Goal: Information Seeking & Learning: Learn about a topic

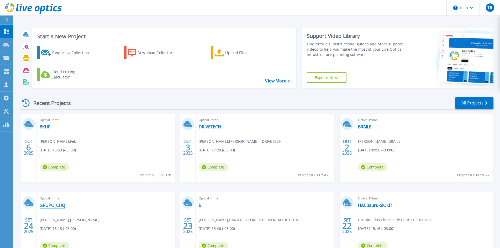
click at [54, 204] on link "GRUPO_CHQ" at bounding box center [52, 205] width 25 height 5
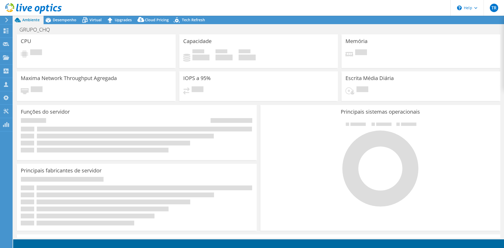
select select "USD"
select select "SouthAmerica"
select select "BRL"
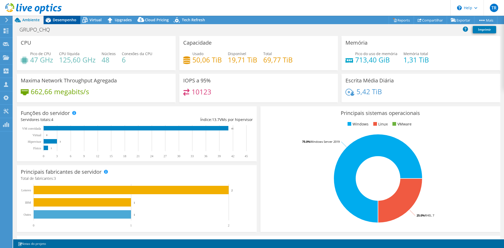
click at [63, 19] on span "Desempenho" at bounding box center [65, 19] width 24 height 5
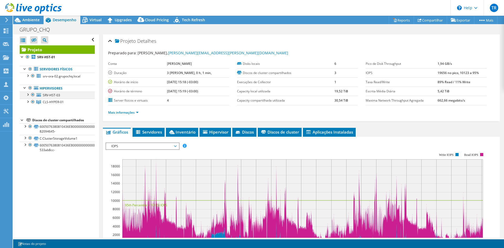
click at [27, 94] on div at bounding box center [27, 94] width 5 height 5
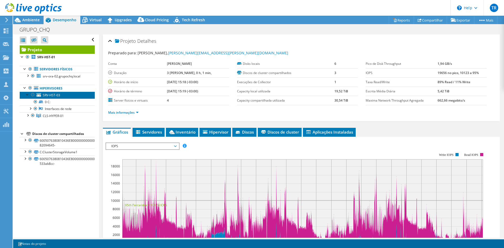
click at [50, 94] on span "SRV-HST-03" at bounding box center [51, 95] width 17 height 4
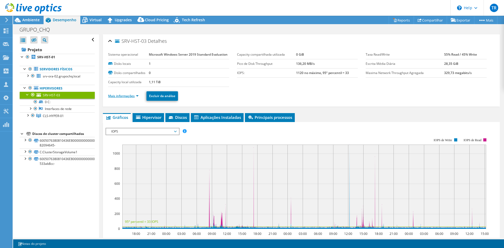
click at [137, 95] on link "Mais informações" at bounding box center [123, 96] width 30 height 4
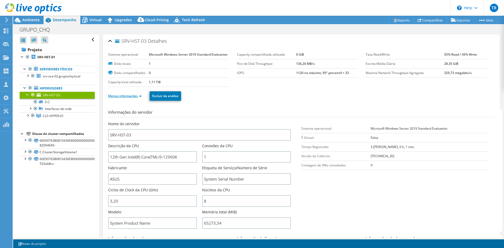
click at [137, 95] on link "Menos informações" at bounding box center [125, 96] width 34 height 4
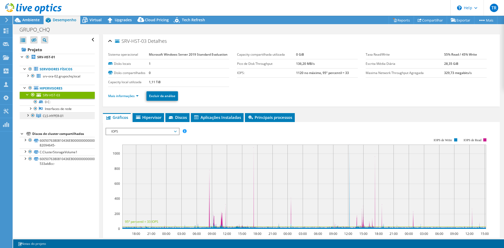
click at [46, 117] on span "CLS-HYPER-01" at bounding box center [53, 116] width 21 height 4
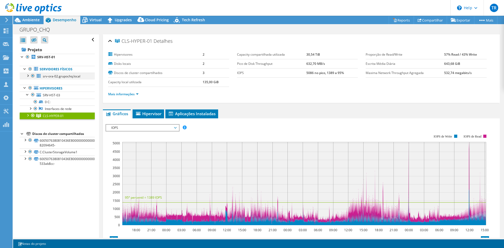
click at [29, 77] on div at bounding box center [27, 75] width 5 height 5
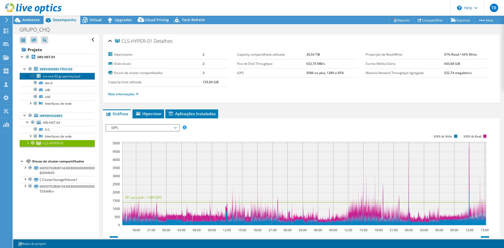
click at [64, 76] on span "srv-ora-02.grupochq.local" at bounding box center [62, 76] width 38 height 4
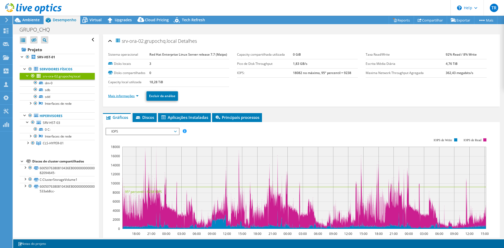
click at [138, 96] on link "Mais informações" at bounding box center [123, 96] width 30 height 4
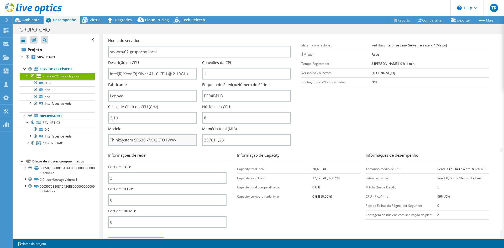
scroll to position [84, 0]
click at [89, 19] on icon at bounding box center [84, 19] width 9 height 9
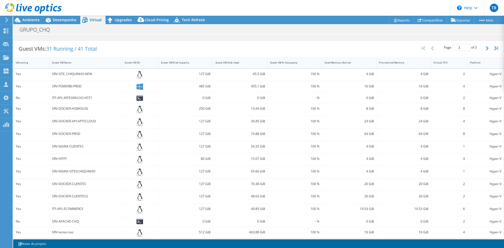
scroll to position [96, 0]
click at [246, 65] on div "Guest VM Disk Used" at bounding box center [237, 63] width 48 height 8
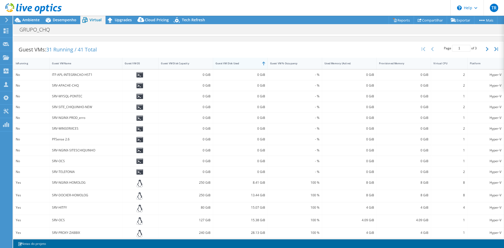
click at [246, 65] on div "Guest VM Disk Used" at bounding box center [237, 63] width 48 height 8
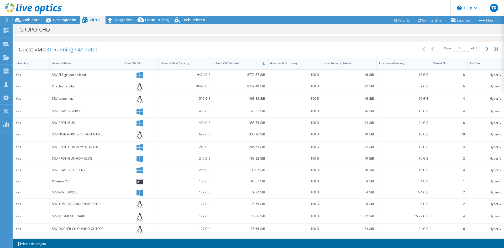
click at [238, 89] on div "8749.48 GiB" at bounding box center [241, 87] width 50 height 6
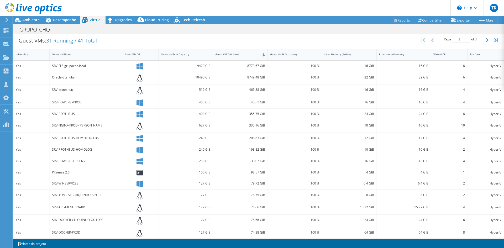
scroll to position [105, 0]
click at [57, 79] on div "Oracle-Standby" at bounding box center [86, 78] width 68 height 6
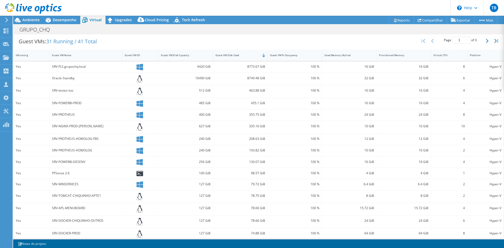
click at [57, 79] on div "Oracle-Standby" at bounding box center [86, 78] width 68 height 6
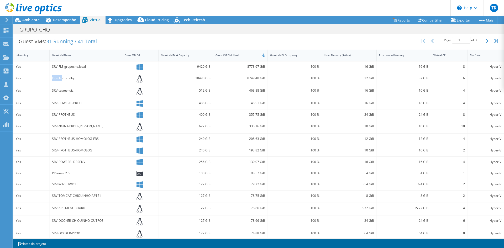
click at [57, 79] on div "Oracle-Standby" at bounding box center [86, 78] width 68 height 6
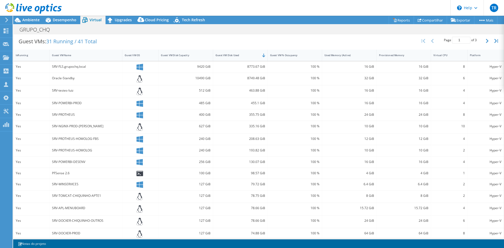
click at [57, 79] on div "Oracle-Standby" at bounding box center [86, 78] width 68 height 6
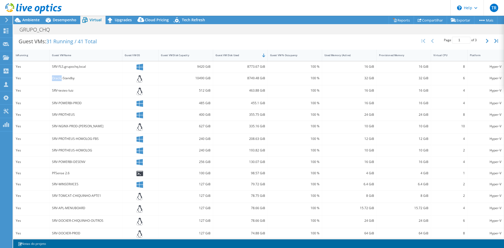
click at [57, 79] on div "Oracle-Standby" at bounding box center [86, 78] width 68 height 6
click at [58, 18] on span "Desempenho" at bounding box center [65, 19] width 24 height 5
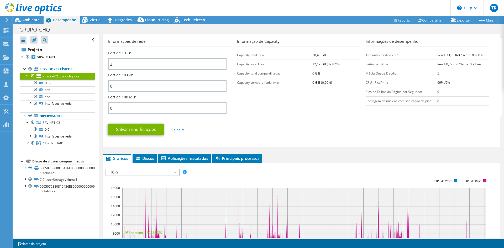
scroll to position [198, 0]
click at [49, 121] on span "SRV-HST-03" at bounding box center [51, 123] width 17 height 4
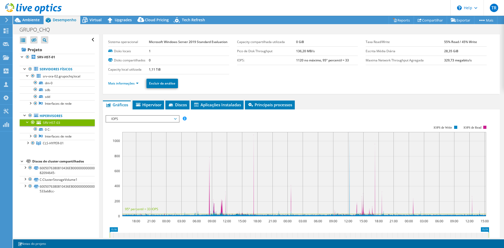
scroll to position [0, 0]
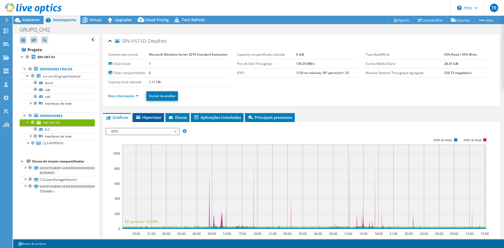
click at [152, 118] on span "Hipervisor" at bounding box center [148, 117] width 26 height 5
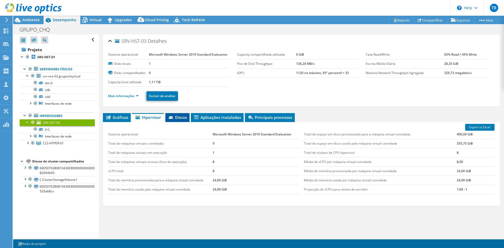
click at [180, 115] on span "Discos" at bounding box center [177, 117] width 19 height 5
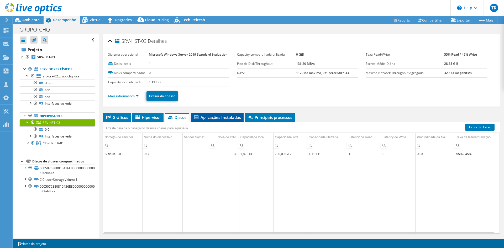
click at [217, 119] on span "Aplicações Instaladas" at bounding box center [218, 117] width 48 height 5
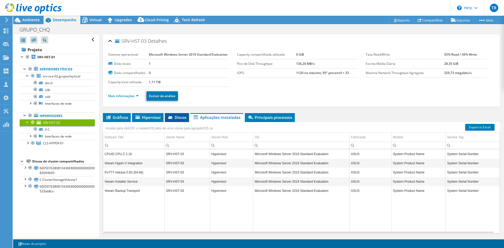
click at [180, 117] on span "Discos" at bounding box center [177, 117] width 19 height 5
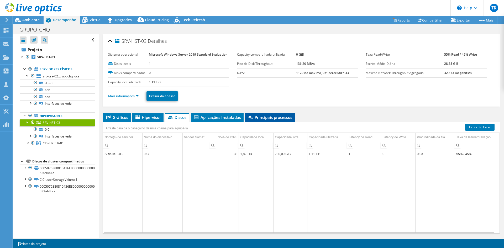
click at [279, 118] on span "Principais processos" at bounding box center [270, 117] width 45 height 5
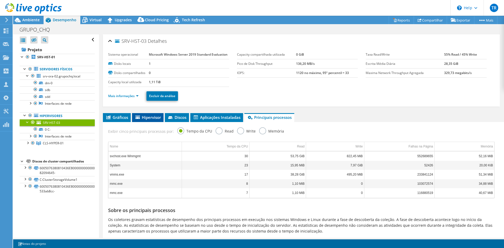
click at [148, 116] on span "Hipervisor" at bounding box center [148, 117] width 26 height 5
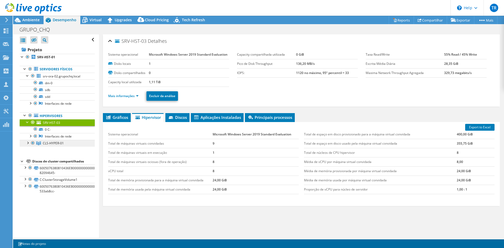
click at [51, 145] on span "CLS-HYPER-01" at bounding box center [53, 143] width 21 height 4
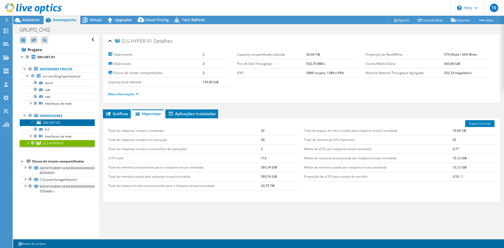
click at [49, 123] on span "SRV-HST-03" at bounding box center [51, 123] width 17 height 4
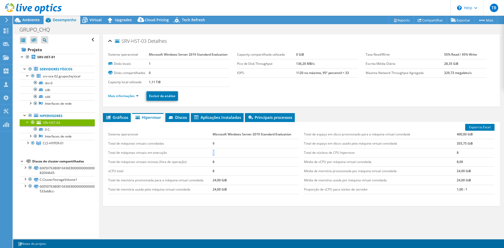
drag, startPoint x: 216, startPoint y: 156, endPoint x: 209, endPoint y: 154, distance: 7.3
click at [209, 154] on tr "Total de máquinas virtuais em execução 1" at bounding box center [203, 152] width 191 height 9
click at [236, 162] on td "8" at bounding box center [256, 161] width 86 height 9
click at [55, 143] on span "CLS-HYPER-01" at bounding box center [53, 143] width 21 height 4
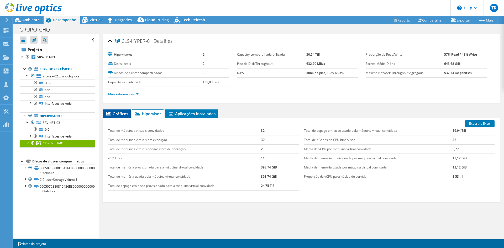
click at [120, 115] on span "Gráficos" at bounding box center [117, 113] width 23 height 5
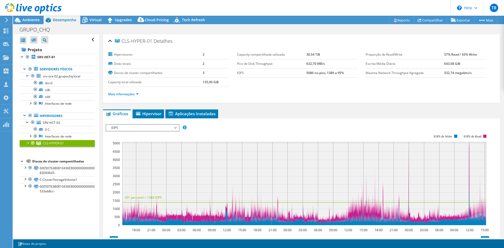
click at [29, 143] on div at bounding box center [27, 142] width 5 height 5
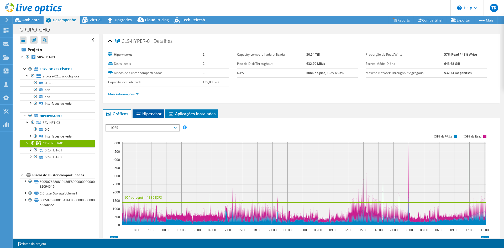
click at [145, 114] on span "Hipervisor" at bounding box center [148, 113] width 26 height 5
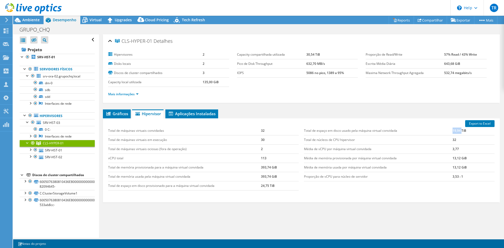
drag, startPoint x: 449, startPoint y: 131, endPoint x: 461, endPoint y: 136, distance: 12.8
click at [461, 136] on tbody "Total de espaço em disco usado pela máquina virtual convidada 19,94 TiB Total d…" at bounding box center [399, 153] width 191 height 55
click at [453, 134] on td "19,94 TiB" at bounding box center [474, 130] width 42 height 9
drag, startPoint x: 450, startPoint y: 130, endPoint x: 458, endPoint y: 131, distance: 8.2
click at [458, 131] on td "19,94 TiB" at bounding box center [474, 130] width 42 height 9
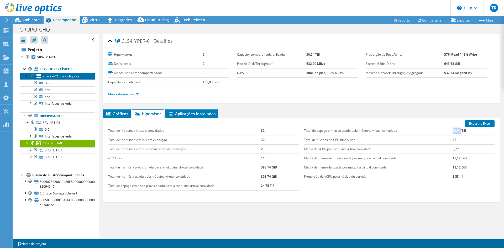
click at [57, 77] on span "srv-ora-02.grupochq.local" at bounding box center [62, 76] width 38 height 4
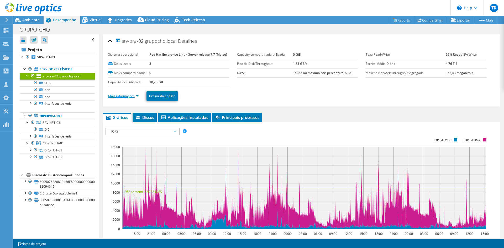
click at [132, 95] on link "Mais informações" at bounding box center [123, 96] width 30 height 4
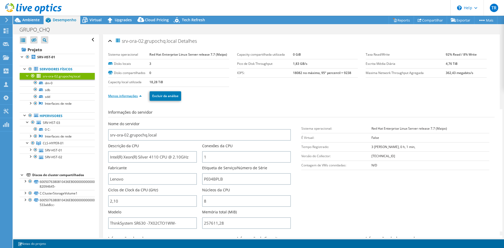
click at [140, 98] on link "Menos informações" at bounding box center [125, 96] width 34 height 4
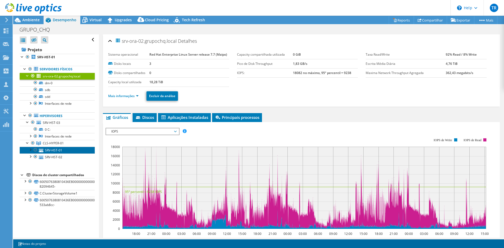
click at [58, 150] on link "SRV-HST-01" at bounding box center [57, 150] width 75 height 7
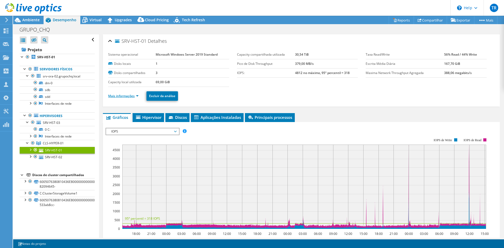
click at [138, 95] on link "Mais informações" at bounding box center [123, 96] width 30 height 4
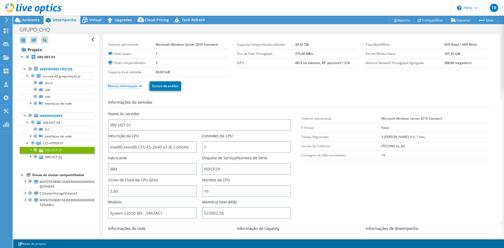
scroll to position [10, 0]
click at [139, 86] on link "Menos informações" at bounding box center [125, 86] width 34 height 4
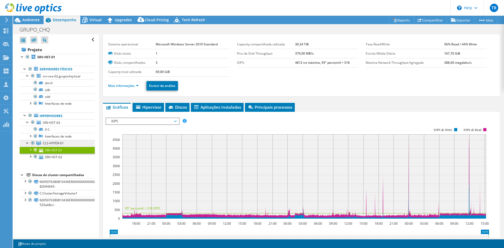
click at [50, 142] on span "CLS-HYPER-01" at bounding box center [53, 143] width 21 height 4
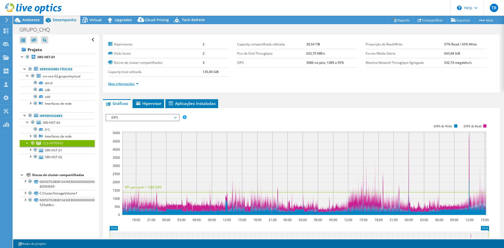
click at [138, 85] on link "Mais informações" at bounding box center [123, 84] width 30 height 4
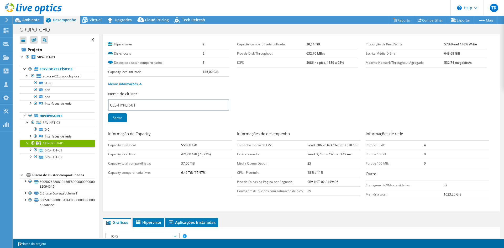
click at [340, 198] on div "Informações de desempenho Tamanho médio de E/S: Read: 206,26 KiB / Write: 30,10…" at bounding box center [301, 165] width 129 height 68
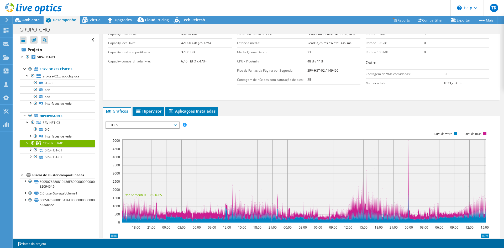
scroll to position [122, 0]
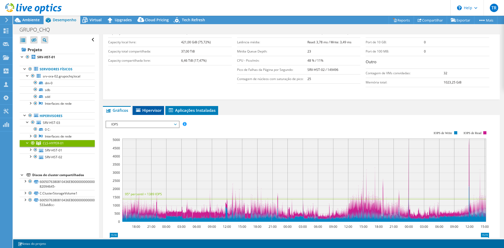
click at [152, 111] on span "Hipervisor" at bounding box center [148, 110] width 26 height 5
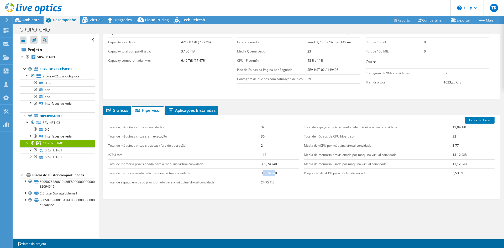
drag, startPoint x: 275, startPoint y: 171, endPoint x: 262, endPoint y: 170, distance: 12.6
click at [262, 170] on td "393,74 GiB" at bounding box center [280, 173] width 38 height 9
click at [249, 163] on td "Total de memória provisionada para a máquina virtual convidada" at bounding box center [184, 163] width 153 height 9
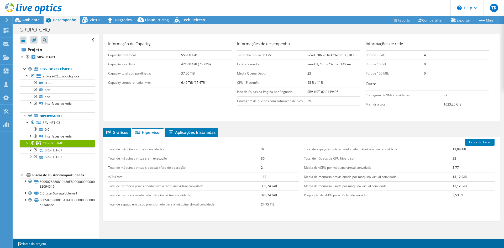
scroll to position [100, 0]
click at [48, 151] on link "SRV-HST-01" at bounding box center [57, 150] width 75 height 7
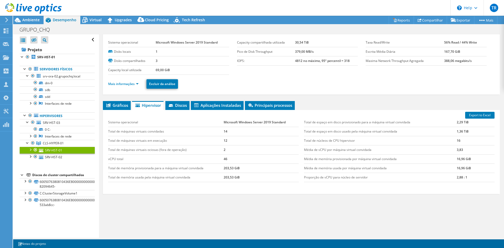
scroll to position [16, 0]
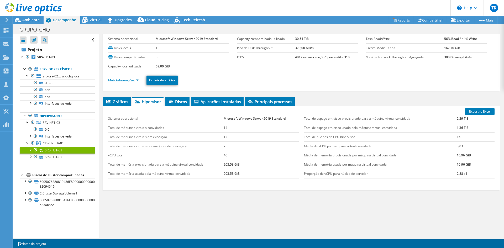
click at [137, 82] on link "Mais informações" at bounding box center [123, 80] width 30 height 4
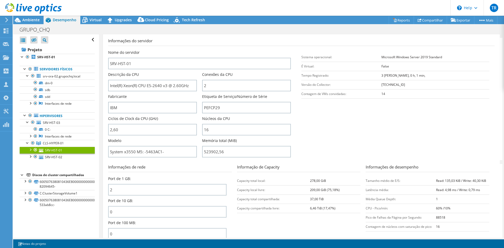
scroll to position [72, 0]
click at [50, 143] on span "CLS-HYPER-01" at bounding box center [53, 143] width 21 height 4
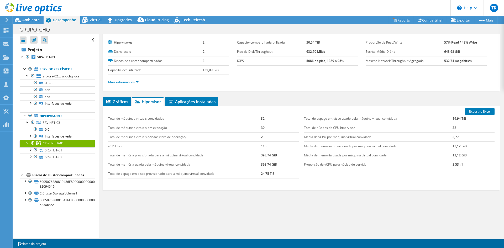
scroll to position [0, 0]
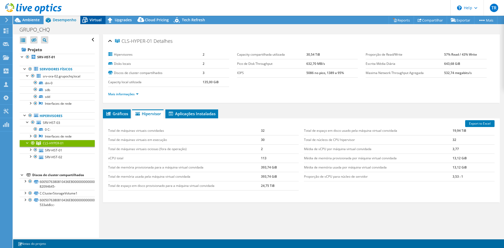
click at [90, 17] on div "Virtual" at bounding box center [92, 20] width 25 height 8
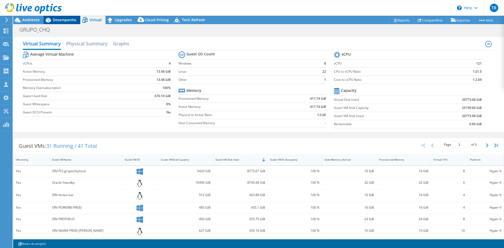
click at [65, 20] on span "Desempenho" at bounding box center [65, 19] width 24 height 5
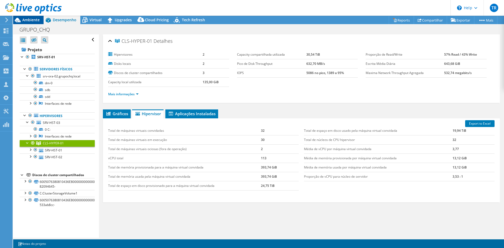
click at [33, 18] on span "Ambiente" at bounding box center [30, 19] width 17 height 5
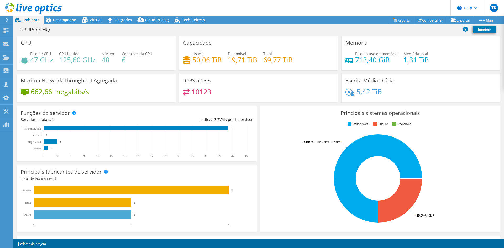
click at [140, 3] on header "TR Parceiro de Canal Tiago Rocha tiago.rocha@proitcs.com.br PRO IT CLOUD SOLUTI…" at bounding box center [252, 8] width 504 height 16
click at [69, 19] on span "Desempenho" at bounding box center [65, 19] width 24 height 5
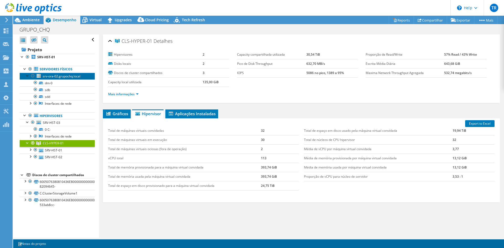
click at [52, 77] on span "srv-ora-02.grupochq.local" at bounding box center [62, 76] width 38 height 4
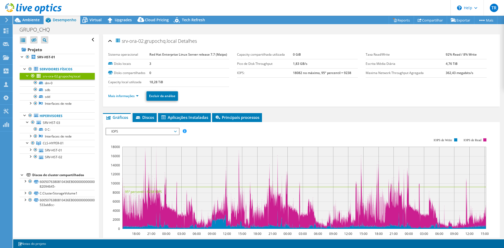
click at [250, 109] on div "srv-ora-02.grupochq.local Detalhes Sistema operacional Red Hat Enterprise Linux…" at bounding box center [301, 188] width 405 height 309
click at [315, 117] on ul "Gráficos Servidores Inventário Hipervisor Discos Discos de cluster Aplicações I…" at bounding box center [301, 117] width 397 height 9
click at [49, 115] on link "Hipervisores" at bounding box center [57, 115] width 75 height 7
click at [48, 122] on span "SRV-HST-03" at bounding box center [51, 123] width 17 height 4
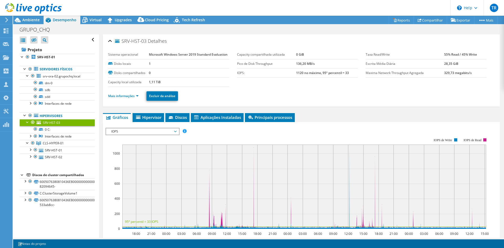
click at [224, 100] on ul "Mais informações Excluir da análise" at bounding box center [301, 95] width 387 height 11
click at [48, 144] on span "CLS-HYPER-01" at bounding box center [53, 143] width 21 height 4
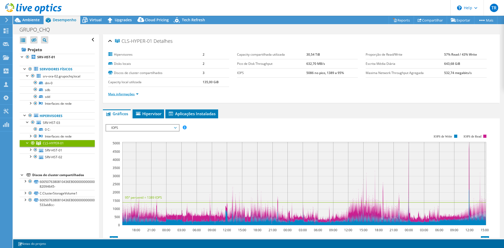
click at [139, 95] on link "Mais informações" at bounding box center [123, 94] width 30 height 4
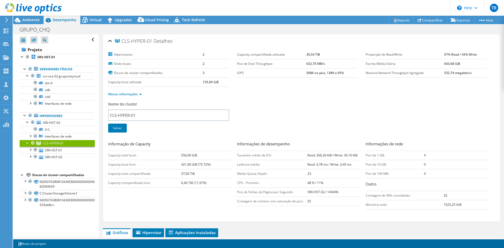
click at [248, 116] on div "Nome do cluster CLS-HYPER-01 Salvar" at bounding box center [301, 121] width 387 height 38
click at [29, 19] on span "Ambiente" at bounding box center [30, 19] width 17 height 5
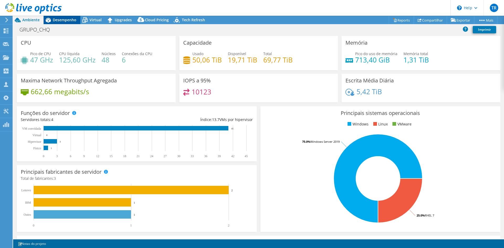
click at [65, 20] on span "Desempenho" at bounding box center [65, 19] width 24 height 5
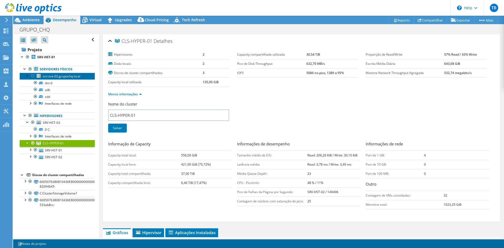
click at [56, 76] on span "srv-ora-02.grupochq.local" at bounding box center [62, 76] width 38 height 4
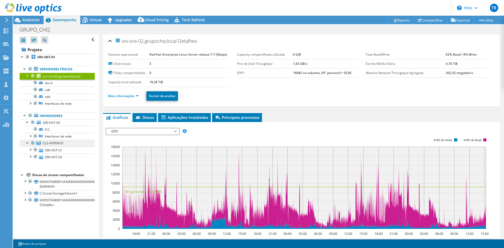
click at [52, 140] on link "CLS-HYPER-01" at bounding box center [57, 143] width 75 height 7
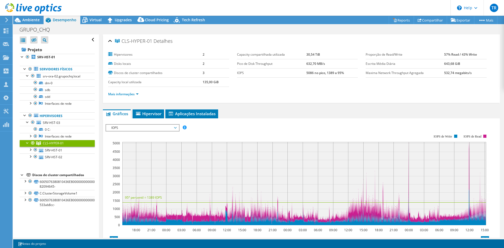
click at [139, 94] on li "Mais informações" at bounding box center [125, 94] width 34 height 6
click at [137, 95] on link "Mais informações" at bounding box center [123, 94] width 30 height 4
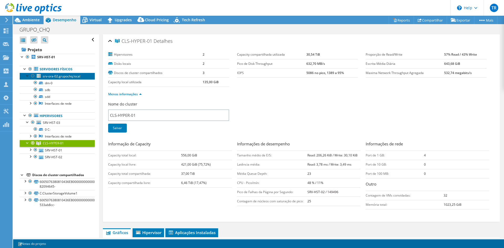
click at [58, 77] on span "srv-ora-02.grupochq.local" at bounding box center [62, 76] width 38 height 4
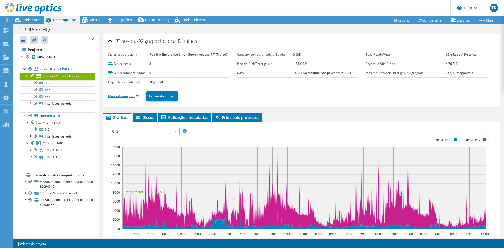
click at [138, 94] on link "Mais informações" at bounding box center [123, 96] width 30 height 4
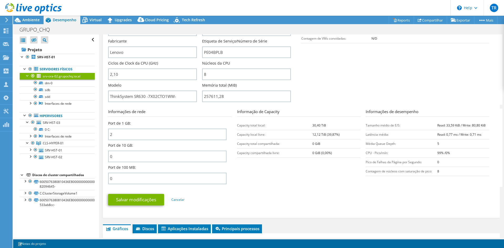
scroll to position [127, 0]
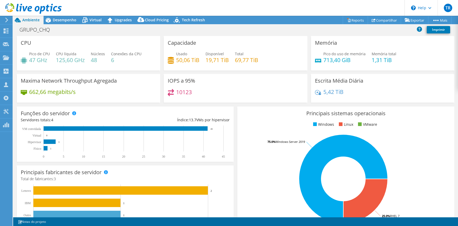
select select "SouthAmerica"
select select "BRL"
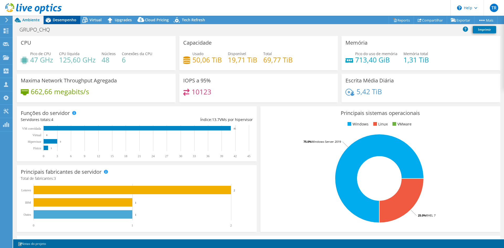
click at [68, 23] on div "Desempenho" at bounding box center [62, 20] width 37 height 8
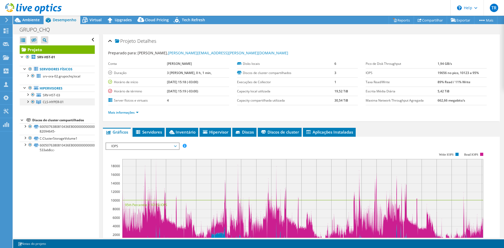
click at [28, 101] on div at bounding box center [27, 101] width 5 height 5
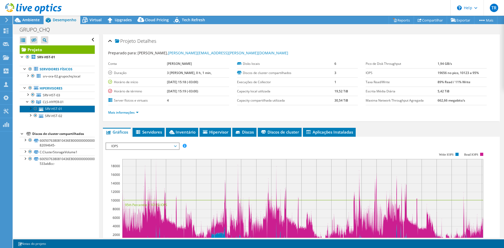
click at [52, 108] on link "SRV-HST-01" at bounding box center [57, 109] width 75 height 7
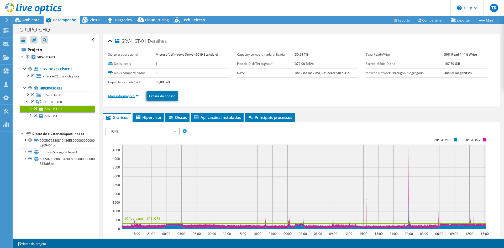
click at [138, 97] on link "Mais informações" at bounding box center [123, 96] width 30 height 4
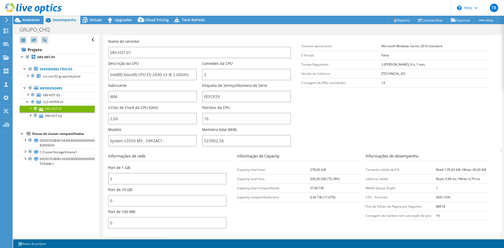
scroll to position [83, 0]
click at [55, 101] on span "CLS-HYPER-01" at bounding box center [53, 102] width 21 height 4
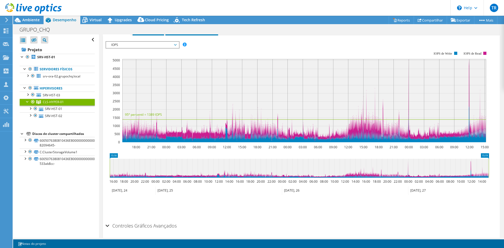
scroll to position [79, 0]
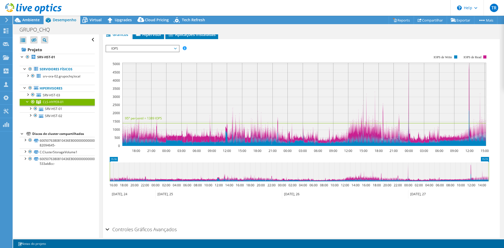
click at [137, 50] on span "IOPS" at bounding box center [143, 48] width 68 height 6
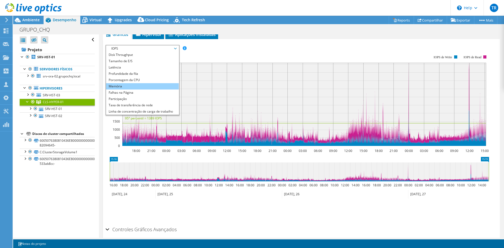
scroll to position [6, 0]
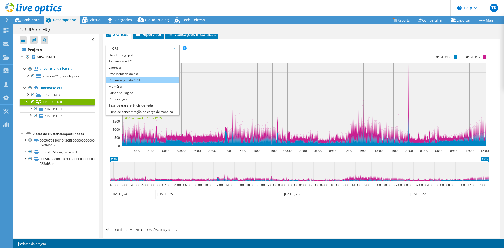
click at [133, 81] on li "Porcentagem da CPU" at bounding box center [142, 80] width 73 height 6
